Goal: Check status

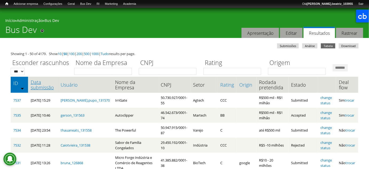
click at [50, 90] on link "Data submissão" at bounding box center [43, 84] width 25 height 11
